Goal: Task Accomplishment & Management: Manage account settings

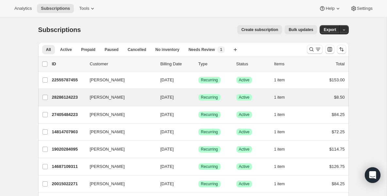
click at [64, 102] on div "[PERSON_NAME] 28286124223 [PERSON_NAME] [DATE] Success Recurring Success Active…" at bounding box center [193, 97] width 311 height 17
click at [74, 96] on p "28286124223" at bounding box center [68, 97] width 33 height 7
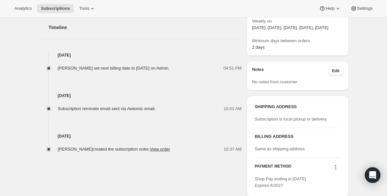
scroll to position [222, 0]
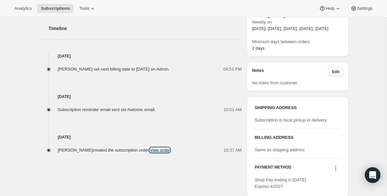
click at [170, 151] on link "View order" at bounding box center [160, 150] width 20 height 5
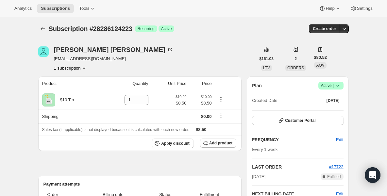
scroll to position [0, 0]
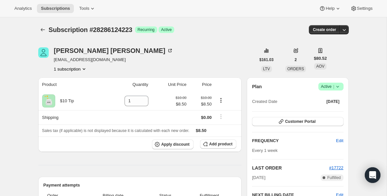
click at [338, 90] on span "Success Active |" at bounding box center [330, 87] width 25 height 8
click at [330, 98] on span "Pause subscription" at bounding box center [329, 99] width 36 height 5
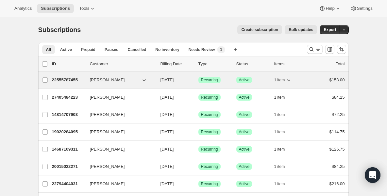
click at [66, 83] on div "22555787455 [PERSON_NAME] [DATE] Success Recurring Success Active 1 item $153.00" at bounding box center [198, 80] width 293 height 9
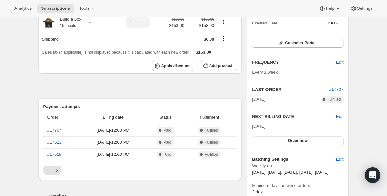
scroll to position [65, 0]
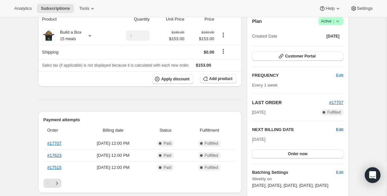
click at [340, 128] on span "Edit" at bounding box center [339, 129] width 7 height 7
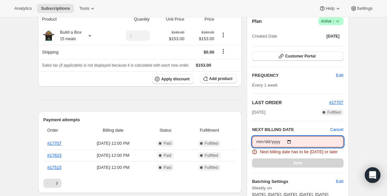
click at [282, 139] on input "[DATE]" at bounding box center [297, 141] width 91 height 11
click at [283, 139] on input "[DATE]" at bounding box center [297, 141] width 91 height 11
click at [289, 139] on input "[DATE]" at bounding box center [297, 141] width 91 height 11
type input "[DATE]"
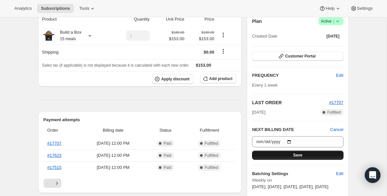
click at [273, 152] on button "Save" at bounding box center [297, 155] width 91 height 9
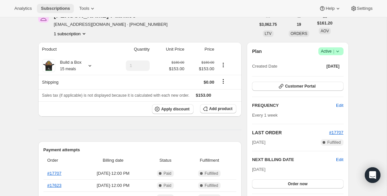
click at [64, 6] on span "Subscriptions" at bounding box center [55, 8] width 29 height 5
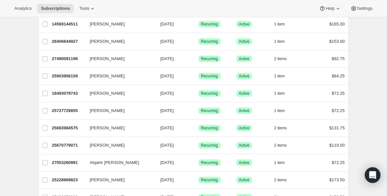
scroll to position [458, 0]
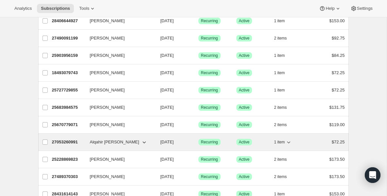
click at [71, 144] on p "27053260991" at bounding box center [68, 142] width 33 height 7
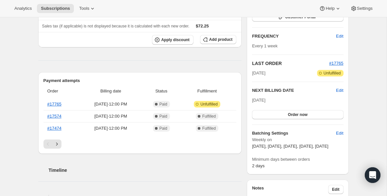
scroll to position [118, 0]
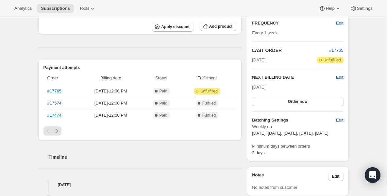
click at [337, 78] on span "Edit" at bounding box center [339, 77] width 7 height 7
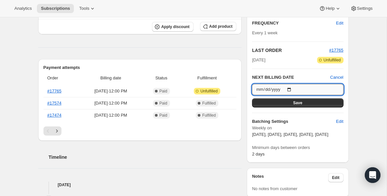
click at [292, 89] on input "[DATE]" at bounding box center [297, 89] width 91 height 11
type input "[DATE]"
click at [306, 106] on button "Save" at bounding box center [297, 102] width 91 height 9
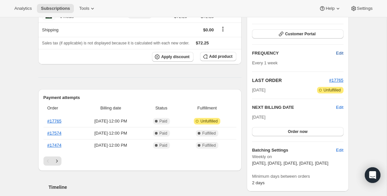
click at [339, 55] on span "Edit" at bounding box center [339, 53] width 7 height 7
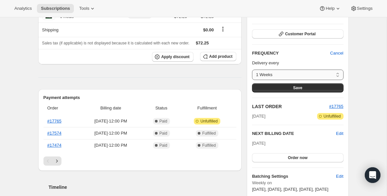
click at [338, 74] on select "1 Weeks Custom..." at bounding box center [297, 75] width 91 height 10
select select "custom"
click at [252, 70] on select "1 Weeks Custom..." at bounding box center [297, 75] width 91 height 10
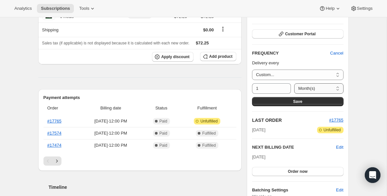
click at [304, 87] on select "Day(s) Week(s) Month(s) Year(s)" at bounding box center [318, 88] width 49 height 10
select select "WEEK"
click at [294, 83] on select "Day(s) Week(s) Month(s) Year(s)" at bounding box center [318, 88] width 49 height 10
drag, startPoint x: 273, startPoint y: 86, endPoint x: 197, endPoint y: 84, distance: 75.8
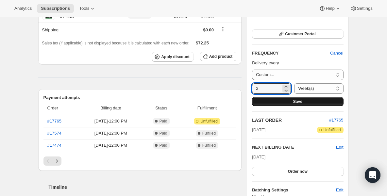
type input "2"
click at [291, 101] on button "Save" at bounding box center [297, 101] width 91 height 9
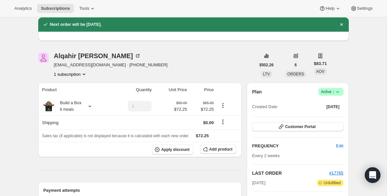
scroll to position [65, 0]
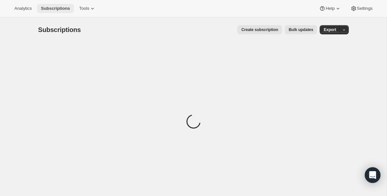
click at [59, 12] on button "Subscriptions" at bounding box center [55, 8] width 37 height 9
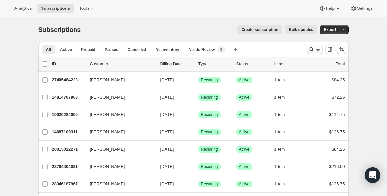
click at [313, 49] on icon "Search and filter results" at bounding box center [311, 49] width 7 height 7
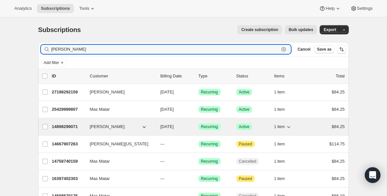
type input "sara"
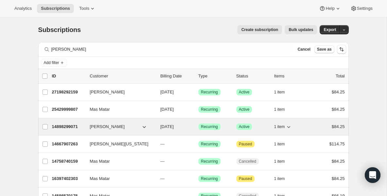
click at [79, 128] on p "14898299071" at bounding box center [68, 127] width 33 height 7
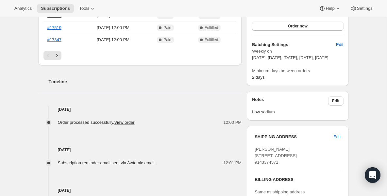
scroll to position [196, 0]
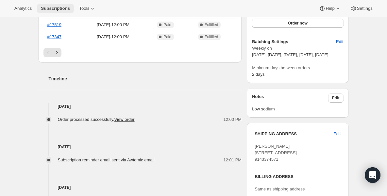
click at [55, 6] on button "Subscriptions" at bounding box center [55, 8] width 37 height 9
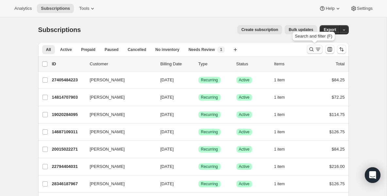
click at [313, 49] on icon "Search and filter results" at bounding box center [311, 49] width 7 height 7
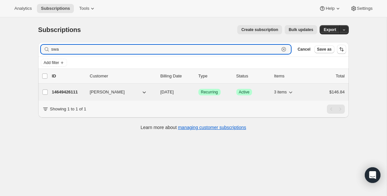
type input "swa"
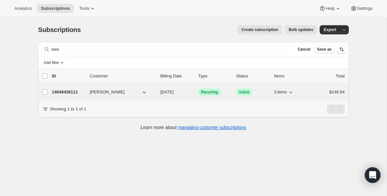
click at [56, 91] on p "14649426111" at bounding box center [68, 92] width 33 height 7
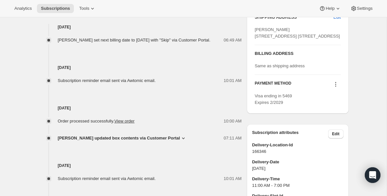
scroll to position [314, 0]
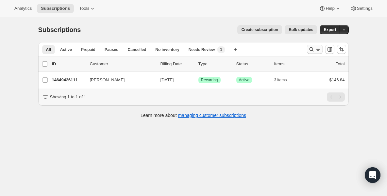
click at [312, 50] on icon "Search and filter results" at bounding box center [311, 49] width 7 height 7
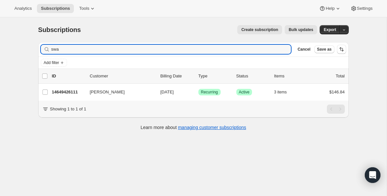
drag, startPoint x: 126, startPoint y: 53, endPoint x: 14, endPoint y: 45, distance: 112.7
click at [14, 45] on div "Subscriptions. This page is ready Subscriptions Create subscription Bulk update…" at bounding box center [193, 115] width 387 height 196
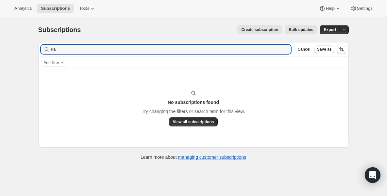
type input "k"
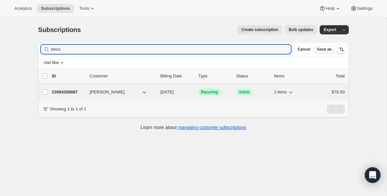
type input "beco"
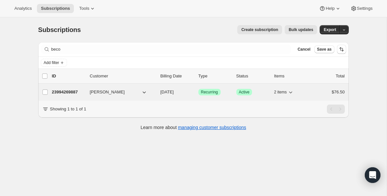
click at [69, 90] on p "23994269887" at bounding box center [68, 92] width 33 height 7
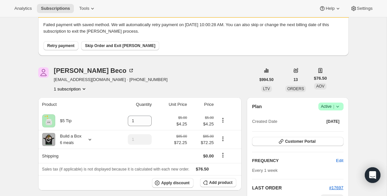
scroll to position [26, 0]
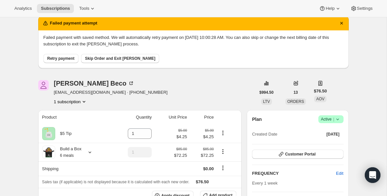
click at [68, 57] on span "Retry payment" at bounding box center [60, 58] width 27 height 5
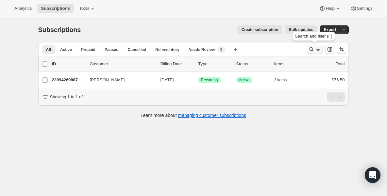
click at [313, 49] on icon "Search and filter results" at bounding box center [311, 49] width 7 height 7
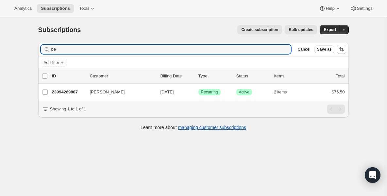
type input "b"
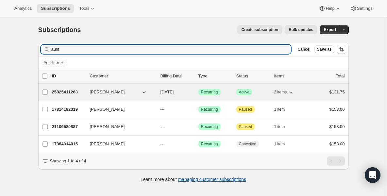
type input "aust"
click at [79, 94] on p "25825411263" at bounding box center [68, 92] width 33 height 7
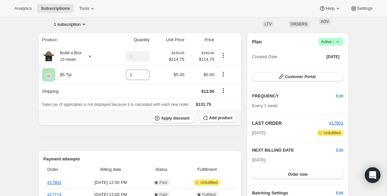
scroll to position [39, 0]
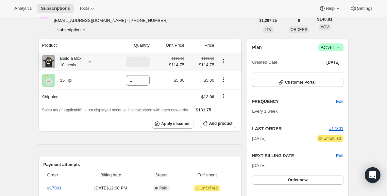
click at [75, 67] on small "10 meals" at bounding box center [68, 65] width 16 height 5
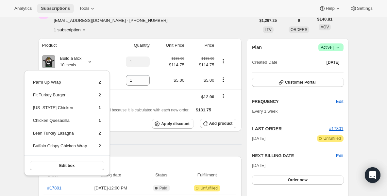
click at [64, 8] on span "Subscriptions" at bounding box center [55, 8] width 29 height 5
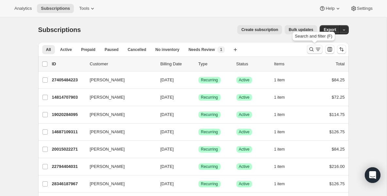
click at [310, 49] on icon "Search and filter results" at bounding box center [311, 49] width 4 height 4
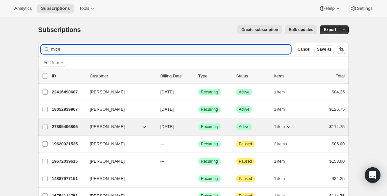
type input "mich"
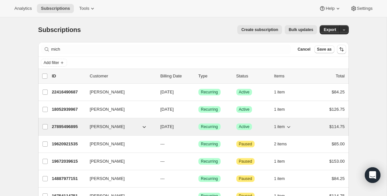
click at [73, 127] on p "27895496895" at bounding box center [68, 127] width 33 height 7
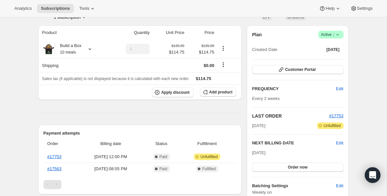
scroll to position [52, 0]
click at [71, 43] on div "Build a Box 10 meals" at bounding box center [68, 48] width 26 height 13
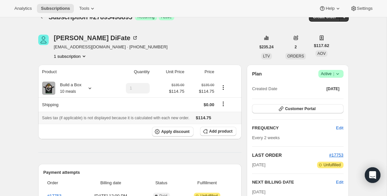
scroll to position [0, 0]
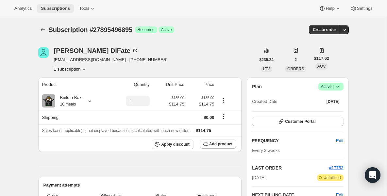
click at [66, 10] on span "Subscriptions" at bounding box center [55, 8] width 29 height 5
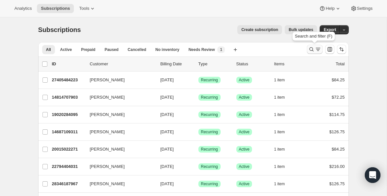
click at [315, 51] on icon "Search and filter results" at bounding box center [318, 49] width 7 height 7
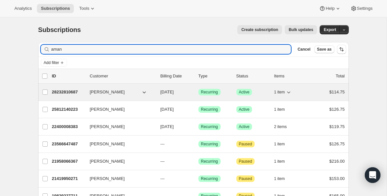
type input "aman"
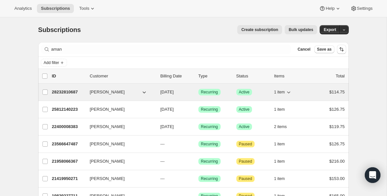
click at [68, 90] on p "28232810687" at bounding box center [68, 92] width 33 height 7
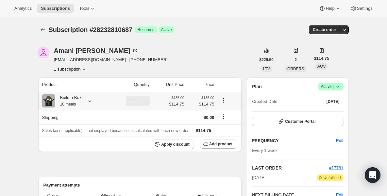
click at [70, 101] on div "Build a Box 10 meals" at bounding box center [68, 100] width 26 height 13
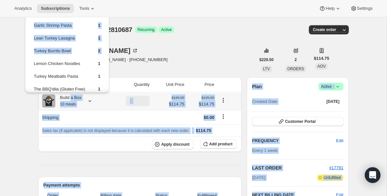
scroll to position [56, 0]
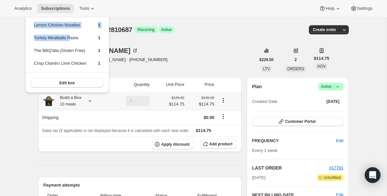
drag, startPoint x: 71, startPoint y: 77, endPoint x: 71, endPoint y: 38, distance: 39.6
click at [71, 38] on tbody "Chicken Sliders 1 Tso’s Chicken 1 Garlic Shrimp Pasta 1 Lean Turkey Lasagna 1 T…" at bounding box center [67, 15] width 67 height 114
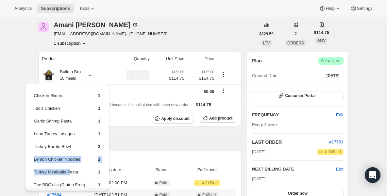
scroll to position [26, 0]
click at [165, 139] on hr at bounding box center [140, 139] width 204 height 0
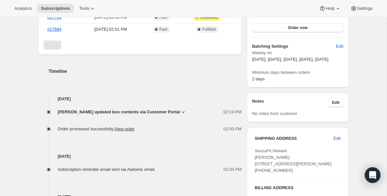
scroll to position [196, 0]
